Goal: Information Seeking & Learning: Understand process/instructions

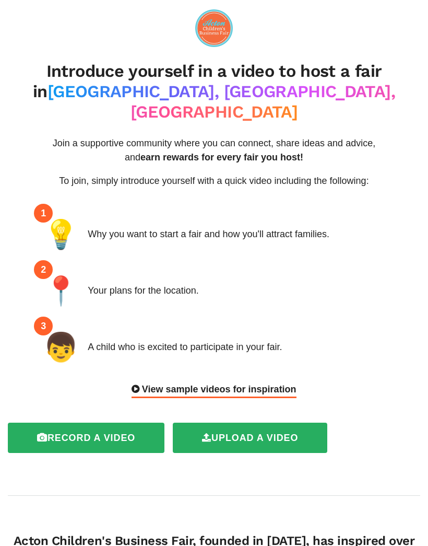
click at [217, 227] on div "Why you want to start a fair and how you'll attract families." at bounding box center [209, 234] width 242 height 14
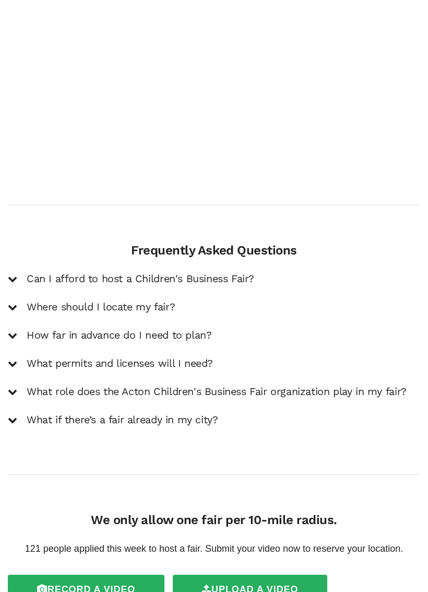
scroll to position [1674, 0]
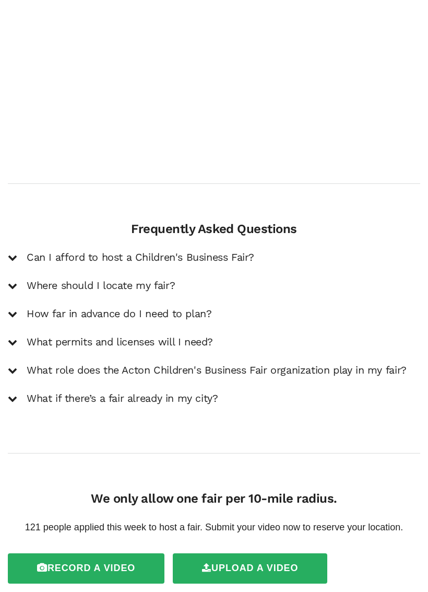
click at [14, 253] on icon at bounding box center [12, 257] width 9 height 9
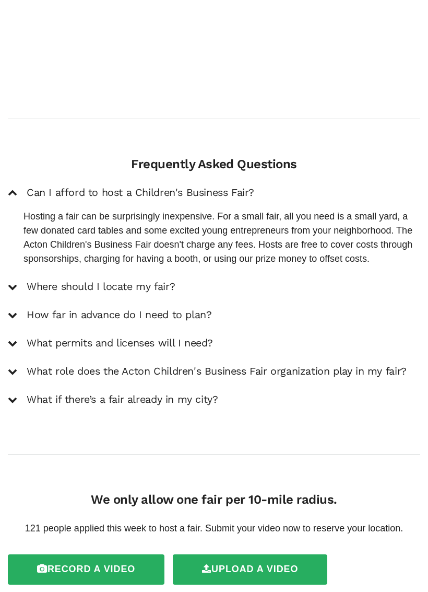
scroll to position [1739, 0]
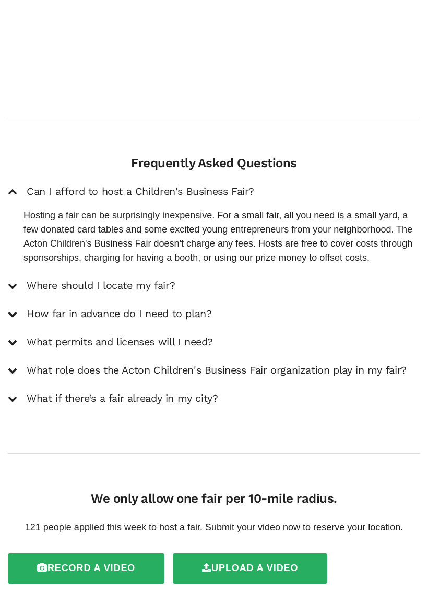
click at [20, 241] on div "Can I afford to host a Children's Business Fair? Hosting a fair can be surprisi…" at bounding box center [214, 295] width 413 height 221
click at [21, 243] on div "Can I afford to host a Children's Business Fair? Hosting a fair can be surprisi…" at bounding box center [214, 295] width 413 height 221
click at [4, 225] on div "Frequently Asked Questions Can I afford to host a Children's Business Fair? Hos…" at bounding box center [214, 281] width 428 height 250
click at [16, 279] on div at bounding box center [12, 286] width 9 height 14
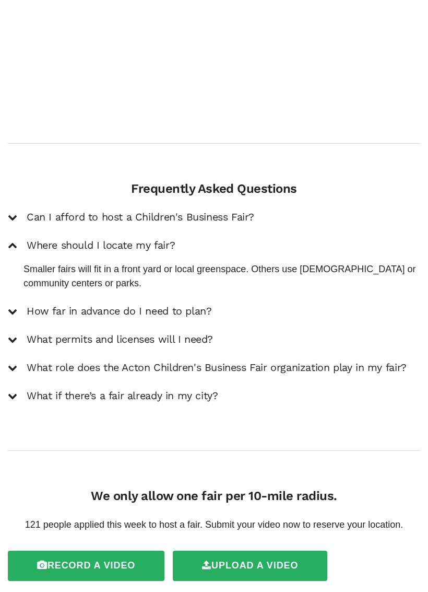
scroll to position [1711, 0]
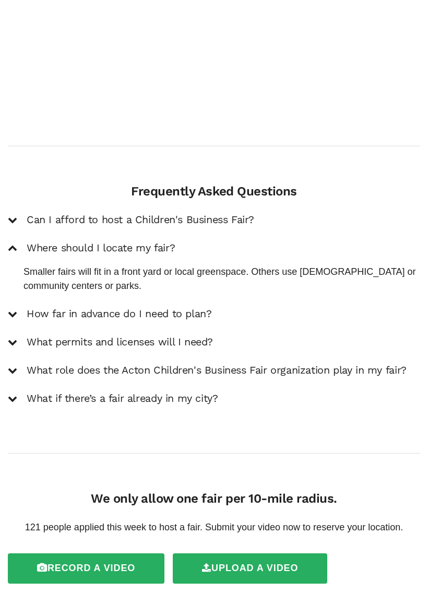
click at [19, 241] on div "Where should I locate my fair?" at bounding box center [214, 248] width 413 height 14
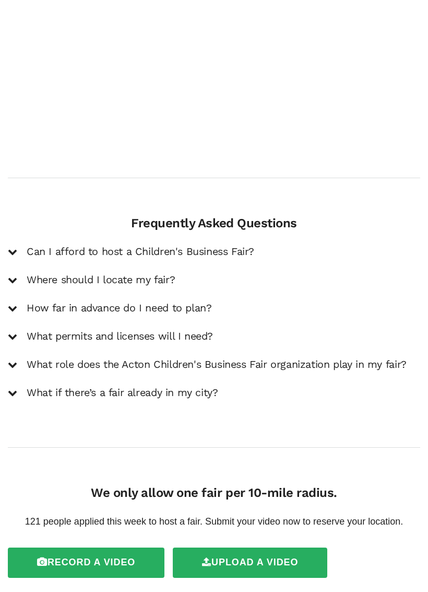
scroll to position [1674, 0]
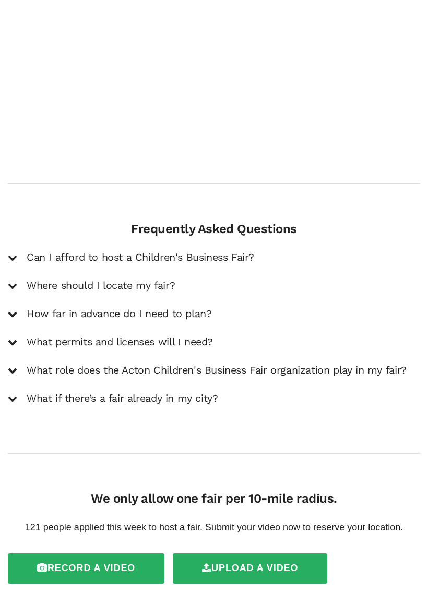
click at [21, 307] on div "How far in advance do I need to plan?" at bounding box center [214, 314] width 413 height 14
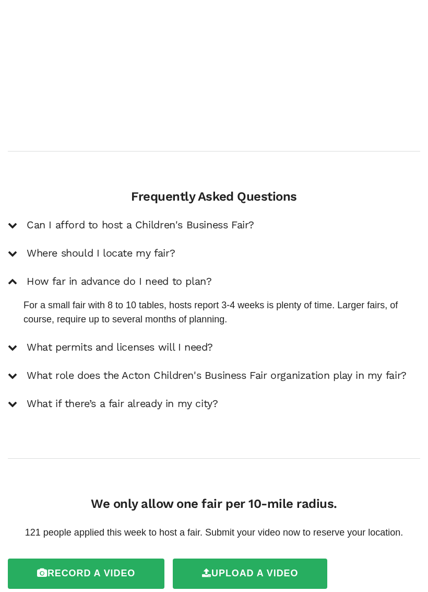
scroll to position [1711, 0]
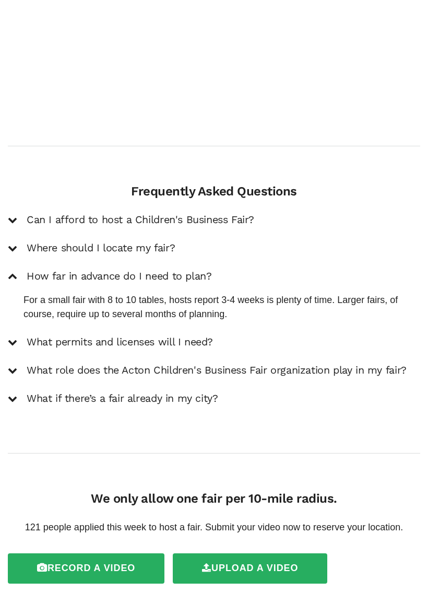
click at [24, 299] on div "Can I afford to host a Children's Business Fair? Hosting a fair can be surprisi…" at bounding box center [214, 309] width 413 height 193
click at [26, 335] on div "What permits and licenses will I need?" at bounding box center [214, 342] width 413 height 14
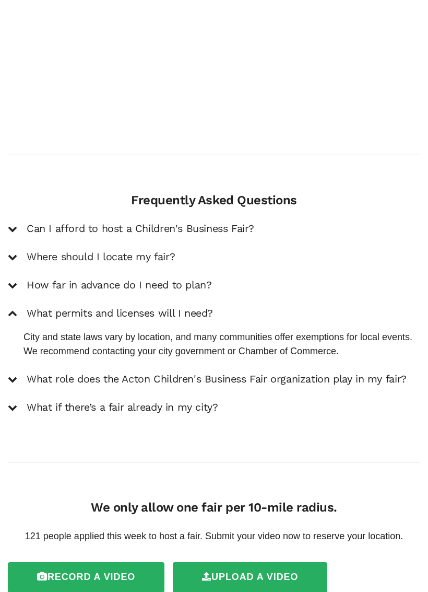
click at [13, 372] on div at bounding box center [12, 379] width 9 height 14
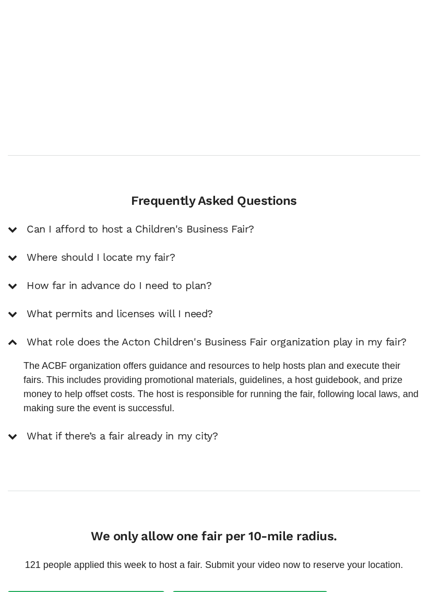
click at [16, 431] on icon at bounding box center [12, 435] width 9 height 9
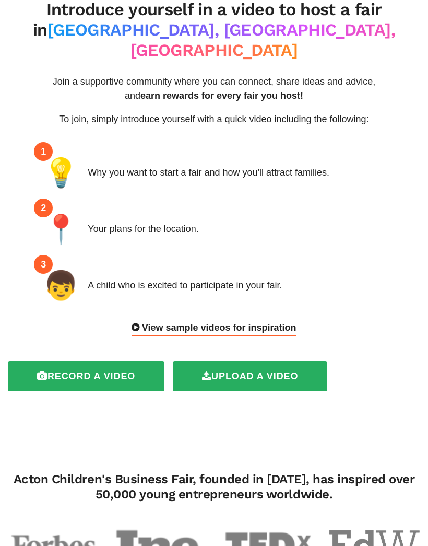
scroll to position [55, 0]
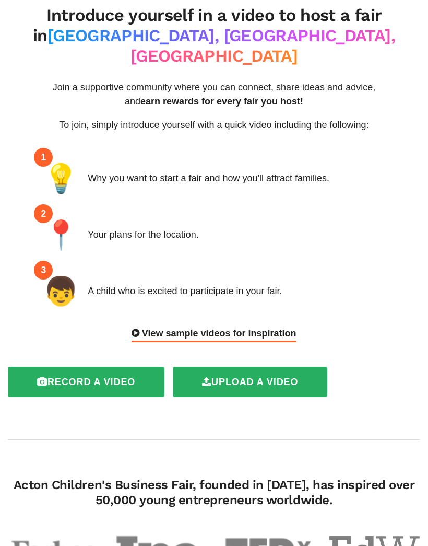
click at [159, 302] on div "1 💡 Why you want to start a fair and how you'll attract families. 2 📍 Your plan…" at bounding box center [214, 242] width 357 height 169
click at [178, 327] on div "View sample videos for inspiration" at bounding box center [214, 335] width 165 height 16
